Goal: Transaction & Acquisition: Obtain resource

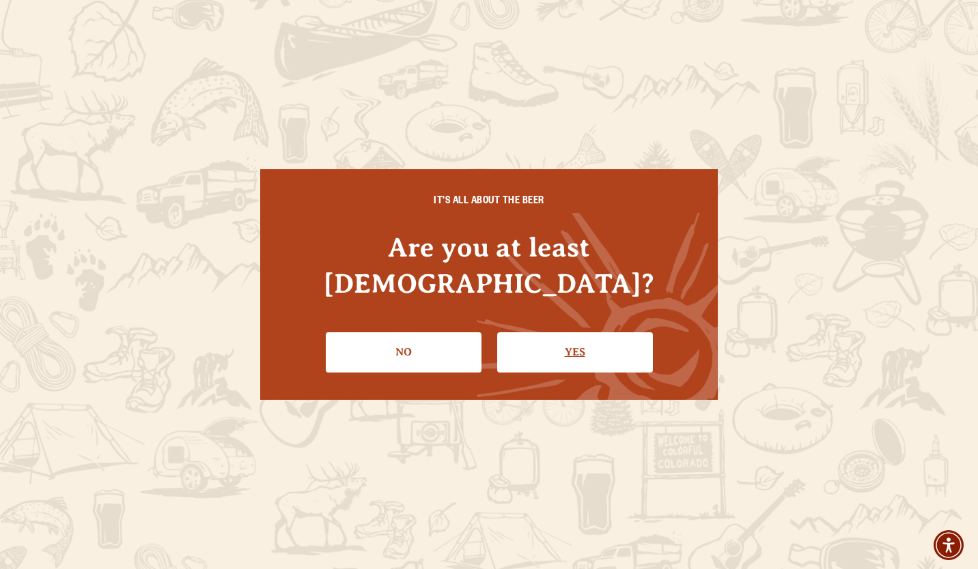
click at [589, 333] on link "Yes" at bounding box center [575, 352] width 156 height 40
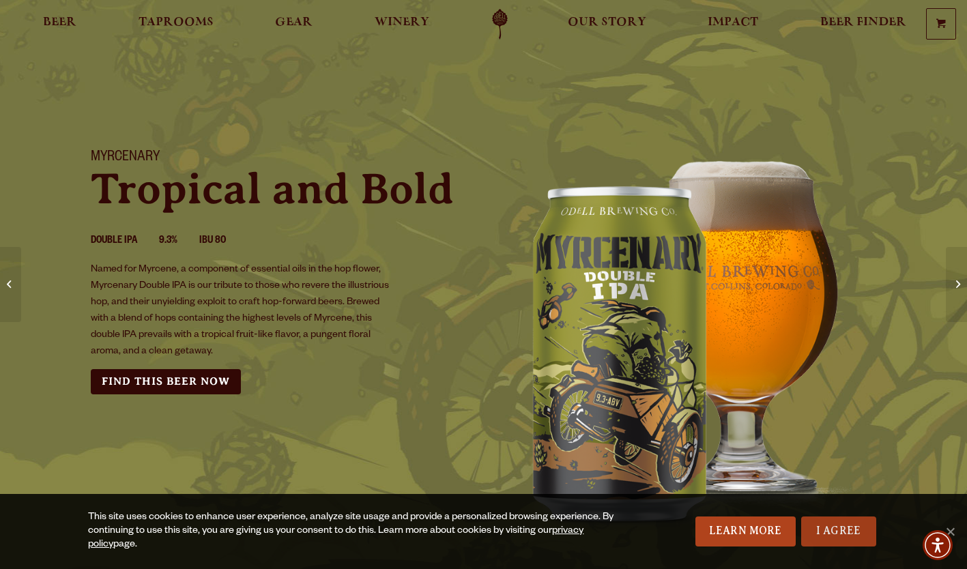
click at [827, 535] on link "I Agree" at bounding box center [838, 532] width 75 height 30
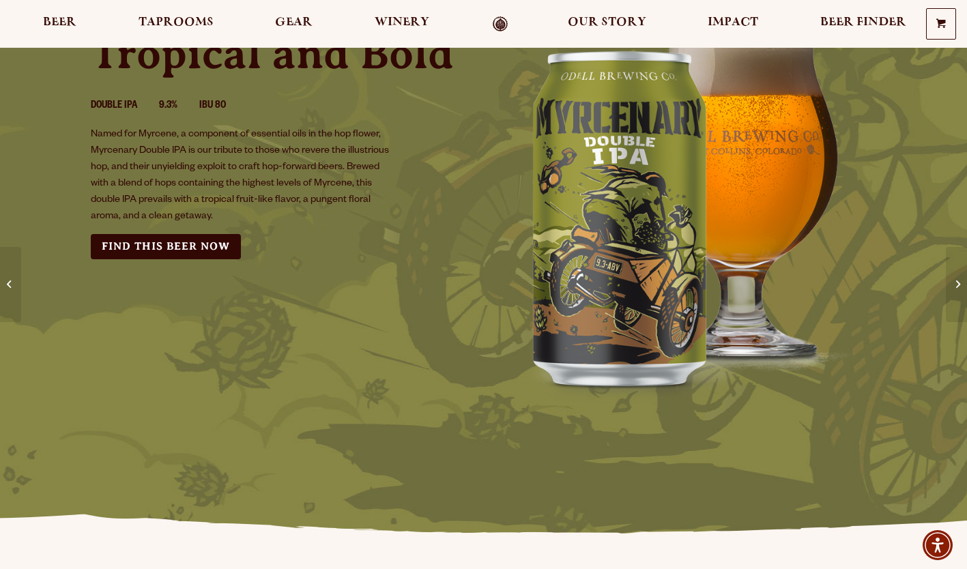
scroll to position [68, 0]
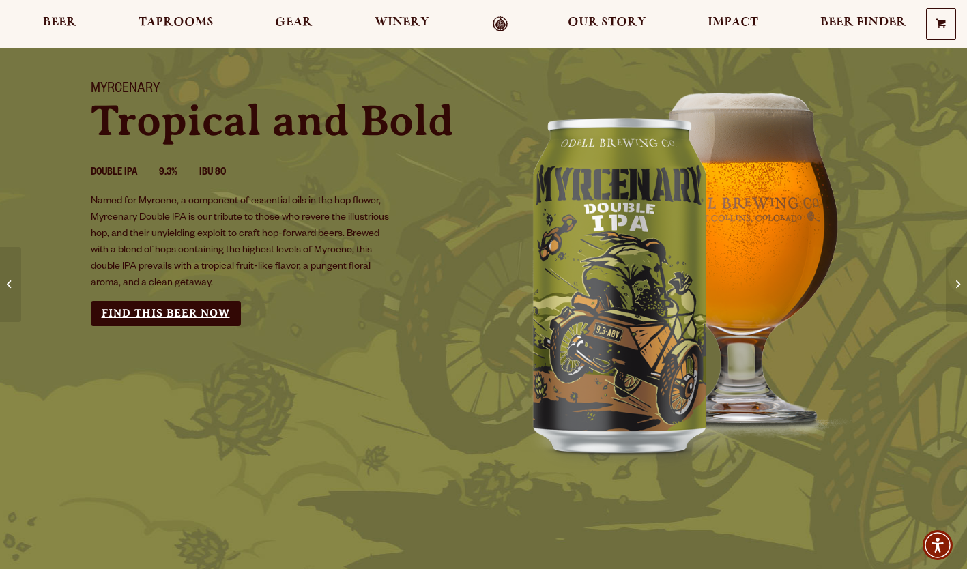
click at [196, 307] on link "Find this Beer Now" at bounding box center [166, 313] width 150 height 25
